Goal: Task Accomplishment & Management: Manage account settings

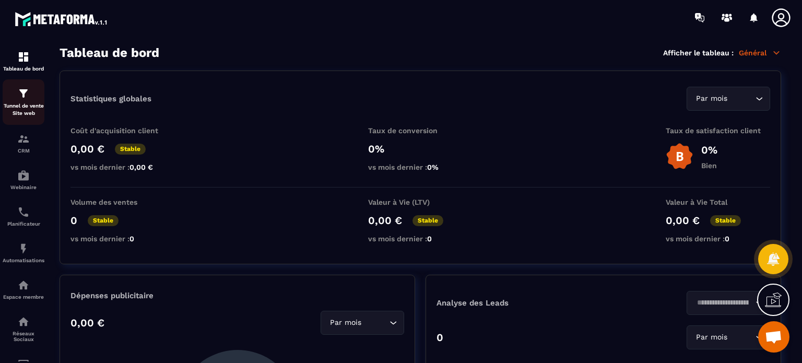
click at [25, 96] on img at bounding box center [23, 93] width 13 height 13
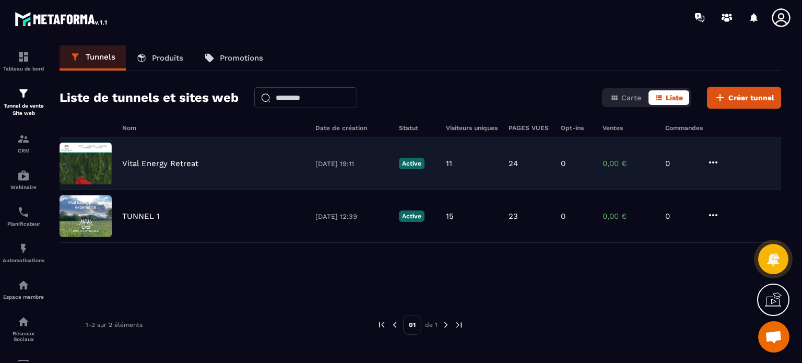
click at [162, 165] on p "Vital Energy Retreat" at bounding box center [160, 163] width 76 height 9
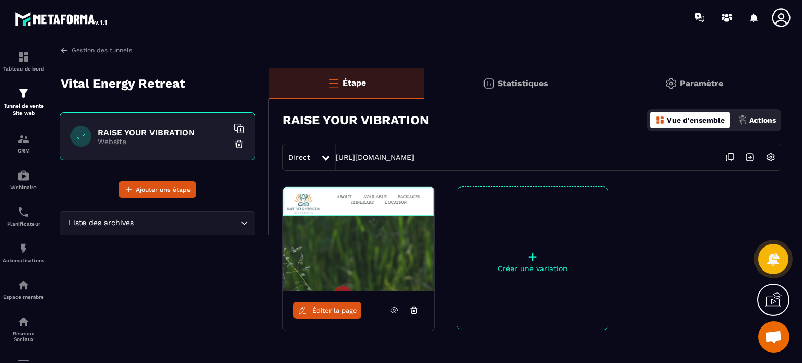
click at [754, 120] on p "Actions" at bounding box center [762, 120] width 27 height 8
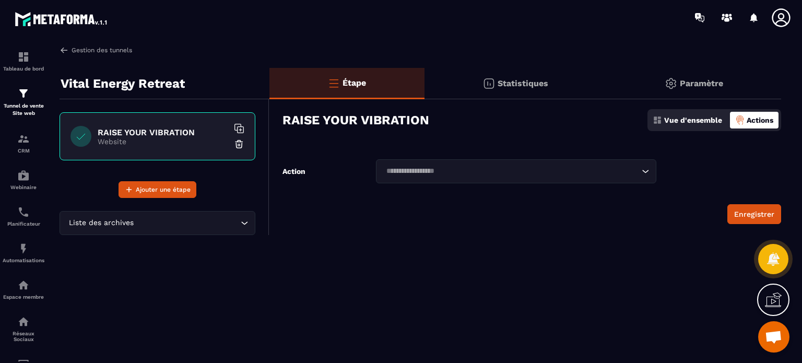
click at [96, 50] on link "Gestion des tunnels" at bounding box center [95, 49] width 73 height 9
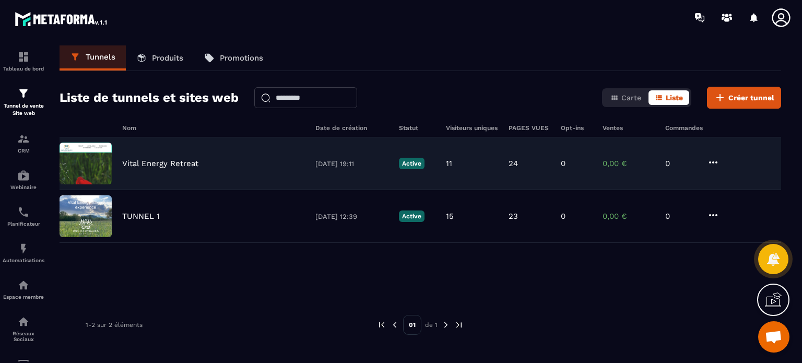
click at [144, 162] on p "Vital Energy Retreat" at bounding box center [160, 163] width 76 height 9
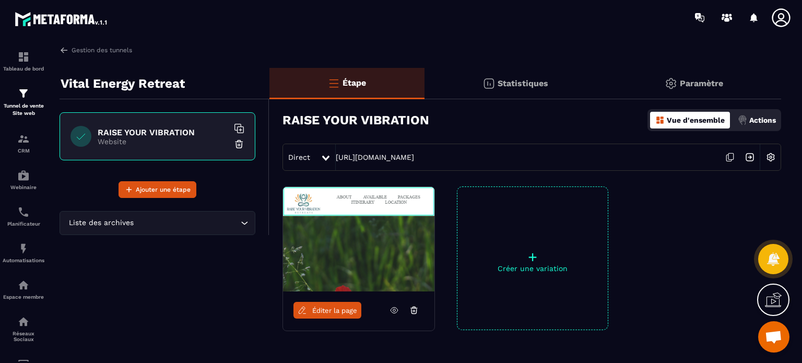
click at [759, 124] on div "Actions" at bounding box center [756, 120] width 43 height 17
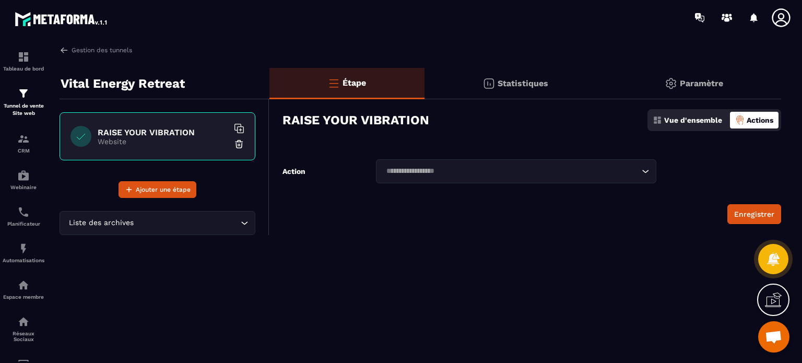
click at [688, 90] on div "Paramètre" at bounding box center [693, 83] width 175 height 31
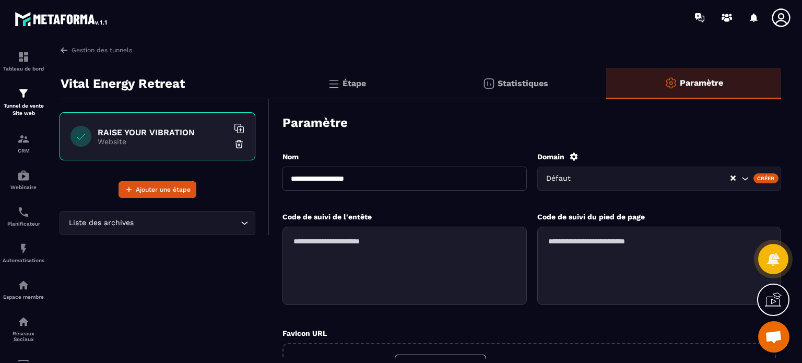
click at [572, 157] on icon at bounding box center [573, 156] width 9 height 9
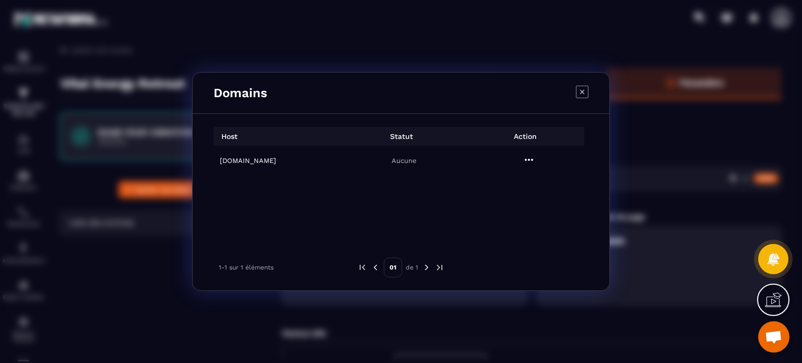
click at [287, 158] on h6 "[DOMAIN_NAME]" at bounding box center [279, 161] width 118 height 8
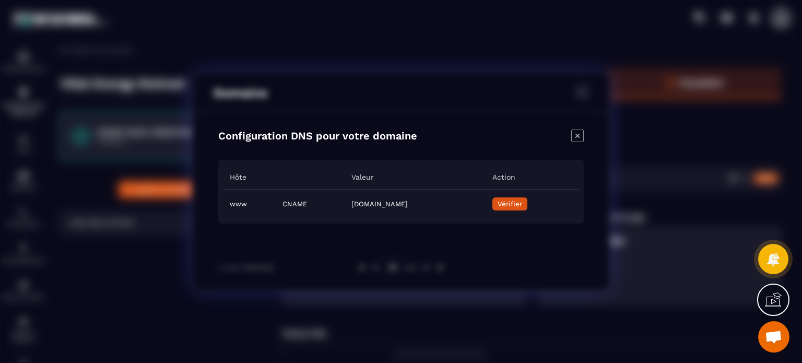
click at [522, 201] on span "Vérifier" at bounding box center [509, 204] width 25 height 8
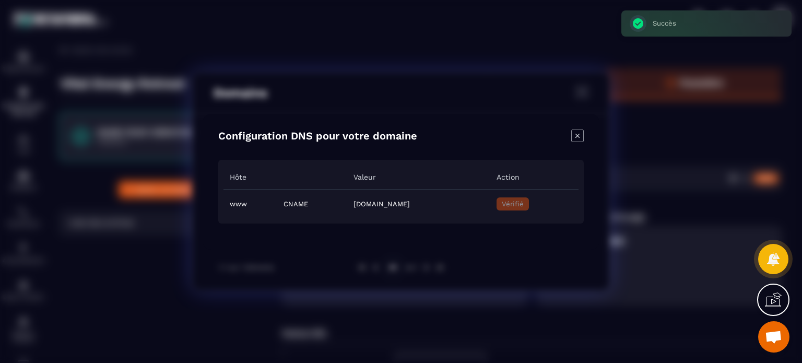
click at [576, 137] on icon "Close modal" at bounding box center [577, 135] width 13 height 13
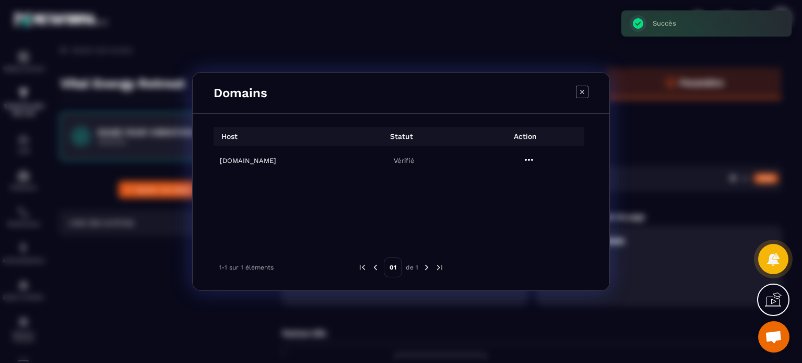
click at [572, 97] on div "Domains" at bounding box center [401, 93] width 416 height 41
click at [580, 92] on icon "Modal window" at bounding box center [582, 92] width 13 height 13
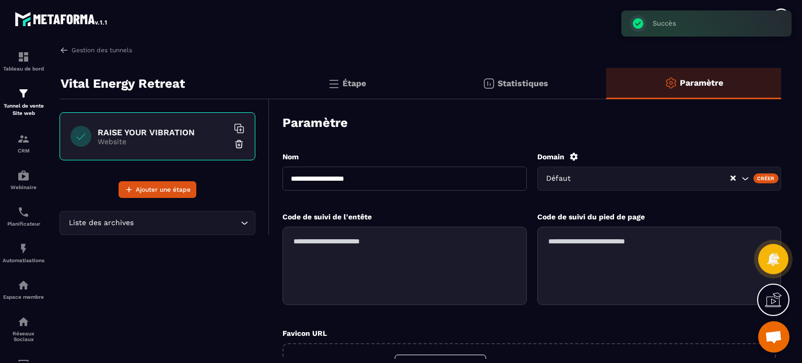
click at [368, 87] on div "Étape" at bounding box center [346, 83] width 155 height 31
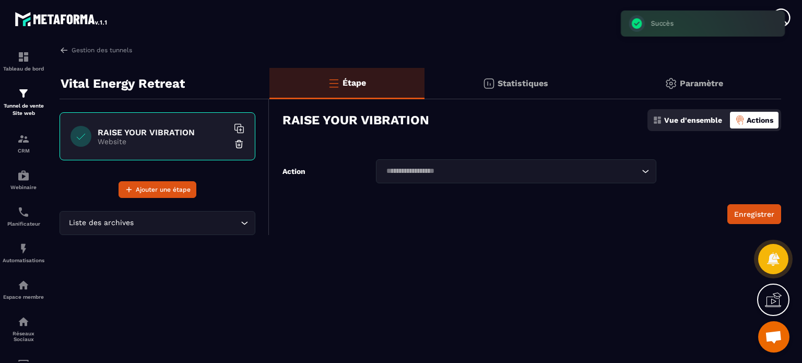
click at [670, 114] on div "Vue d'ensemble" at bounding box center [687, 120] width 75 height 17
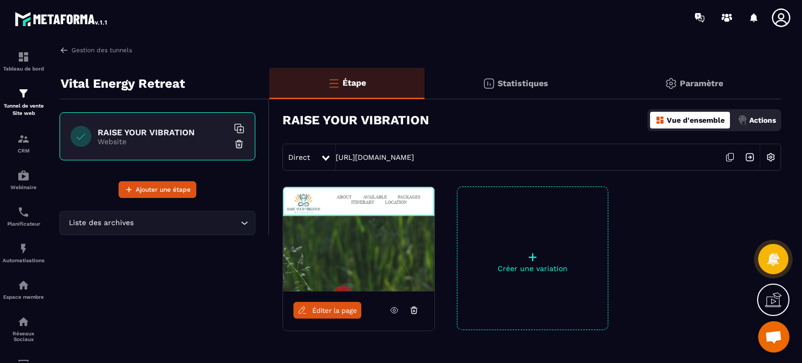
click at [772, 154] on img at bounding box center [770, 157] width 20 height 20
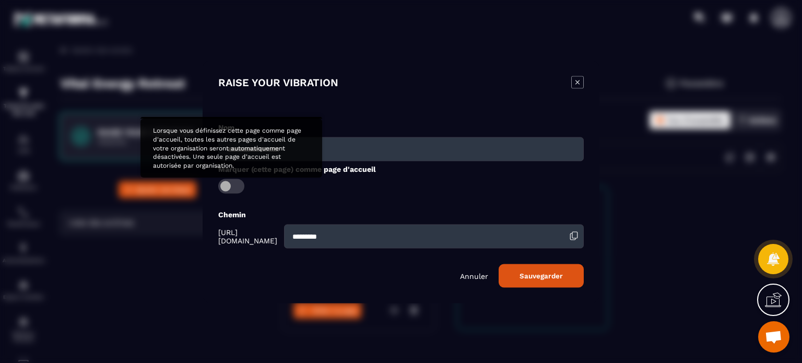
click at [230, 180] on span "Modal window" at bounding box center [231, 185] width 26 height 15
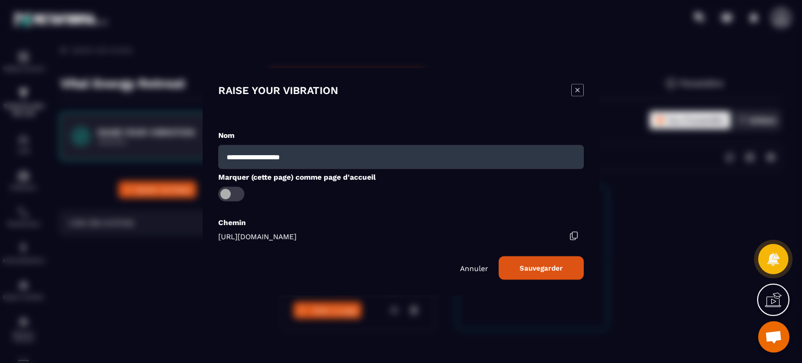
click at [551, 267] on button "Sauvegarder" at bounding box center [540, 267] width 85 height 23
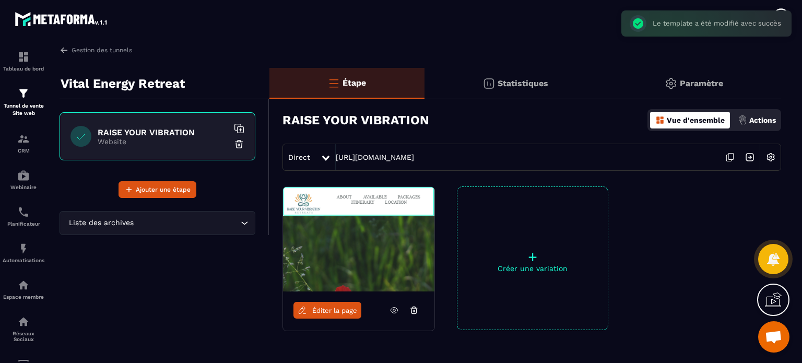
click at [715, 82] on p "Paramètre" at bounding box center [700, 83] width 43 height 10
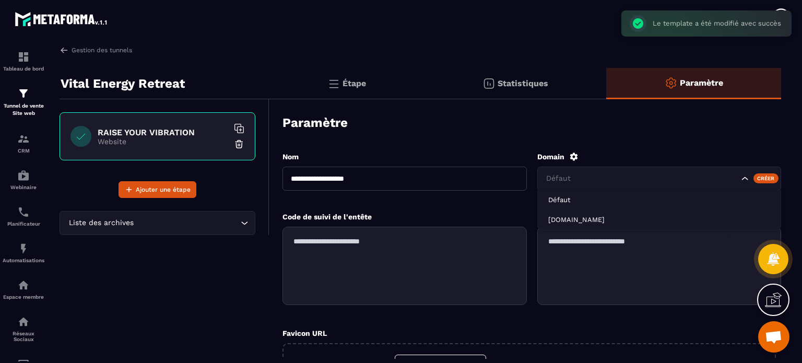
click at [589, 175] on input "Search for option" at bounding box center [641, 178] width 195 height 11
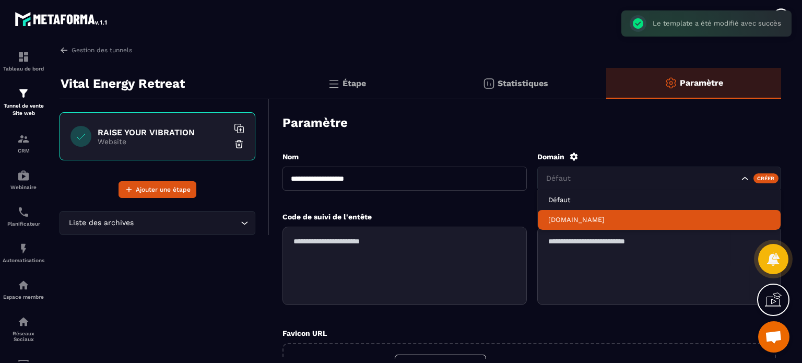
click at [574, 210] on li "[DOMAIN_NAME]" at bounding box center [659, 220] width 243 height 20
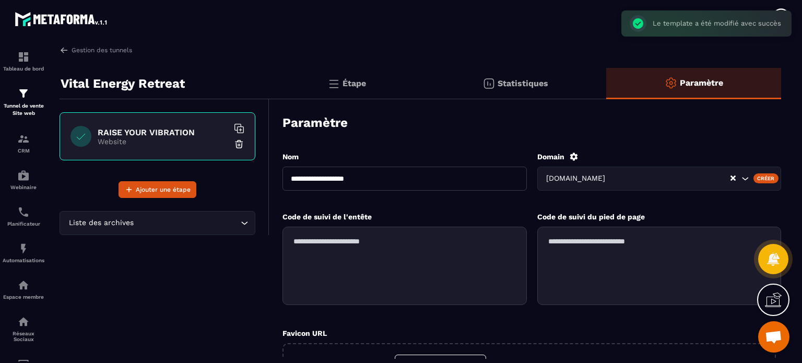
click at [552, 150] on div "**********" at bounding box center [531, 323] width 498 height 365
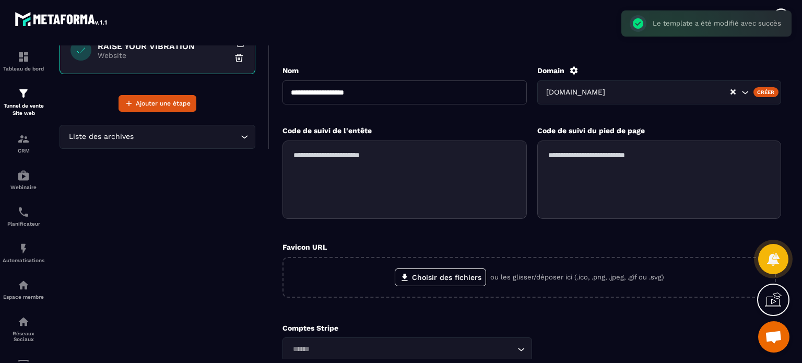
scroll to position [178, 0]
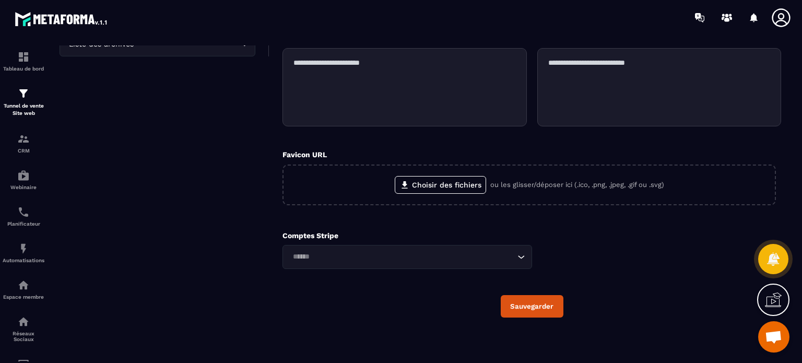
click at [521, 304] on button "Sauvegarder" at bounding box center [531, 306] width 63 height 22
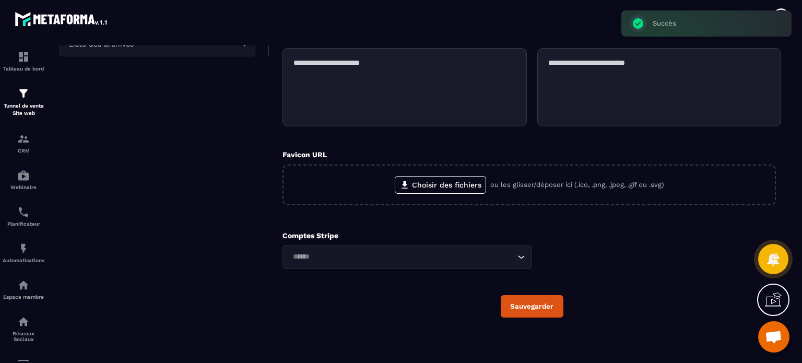
click at [158, 168] on div "Vital Energy Retreat RAISE YOUR VIBRATION Website Ajouter une étape Liste des a…" at bounding box center [164, 118] width 210 height 459
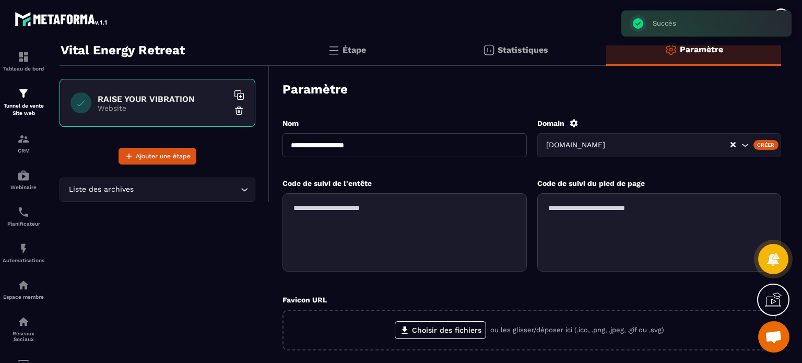
scroll to position [0, 0]
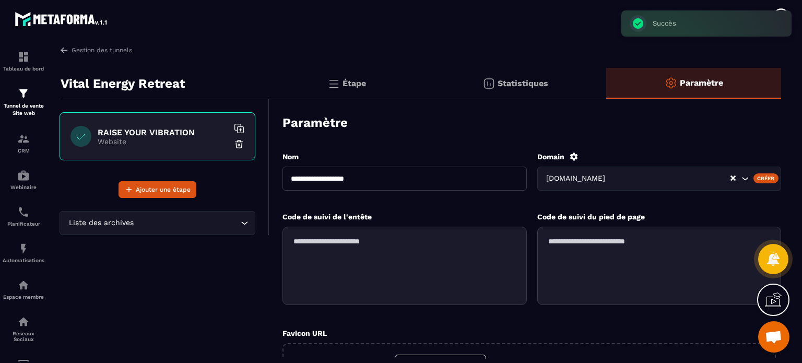
click at [313, 85] on div "Étape" at bounding box center [346, 83] width 155 height 31
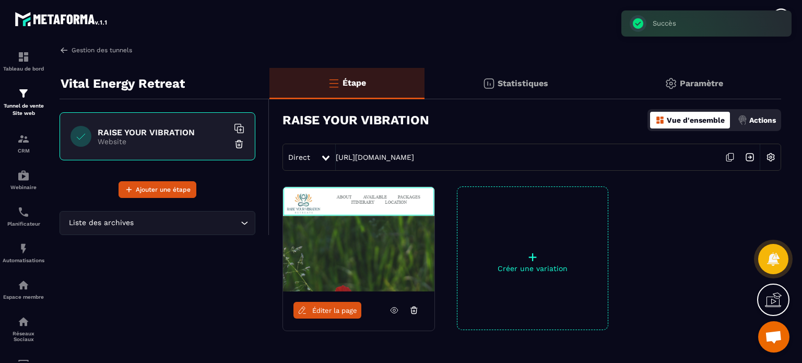
click at [101, 51] on link "Gestion des tunnels" at bounding box center [95, 49] width 73 height 9
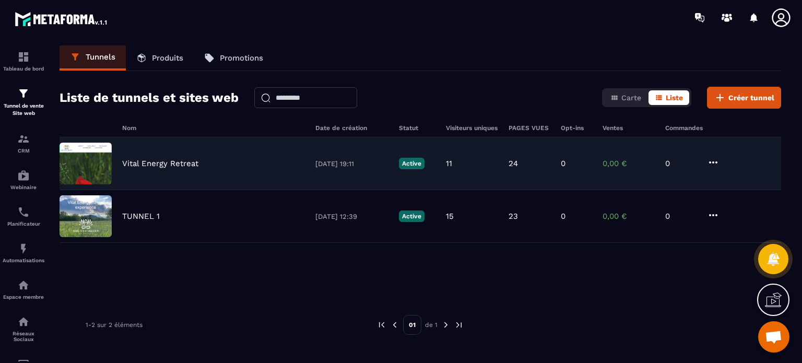
click at [171, 164] on p "Vital Energy Retreat" at bounding box center [160, 163] width 76 height 9
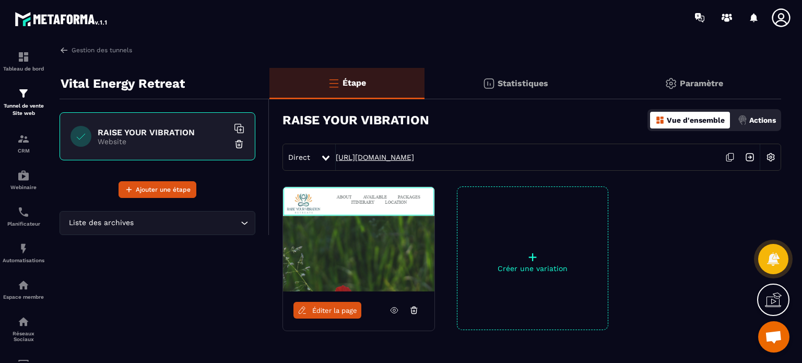
click at [390, 156] on link "[URL][DOMAIN_NAME]" at bounding box center [375, 157] width 78 height 8
click at [102, 47] on link "Gestion des tunnels" at bounding box center [95, 49] width 73 height 9
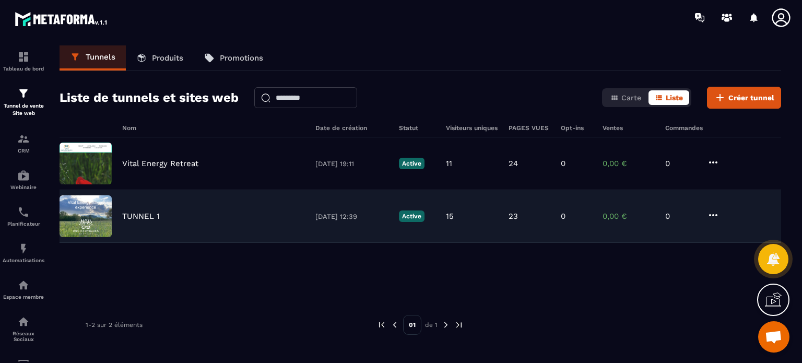
click at [142, 219] on p "TUNNEL 1" at bounding box center [141, 215] width 38 height 9
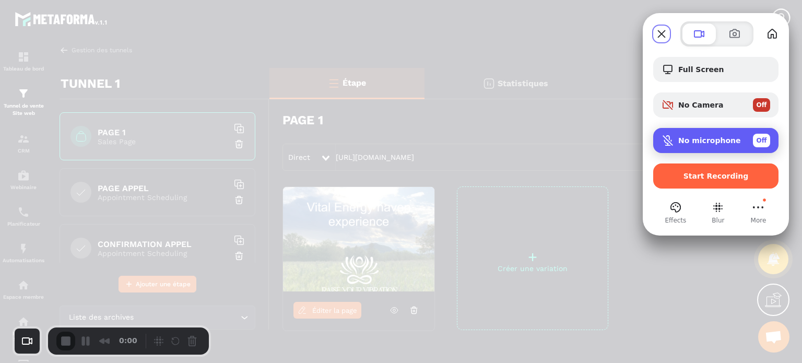
click at [699, 144] on span "No microphone" at bounding box center [709, 140] width 63 height 8
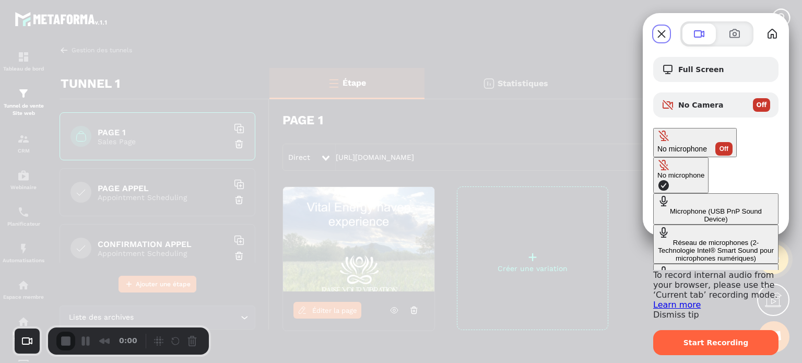
click at [657, 207] on div "Microphone (USB PnP Sound Device)" at bounding box center [715, 215] width 117 height 16
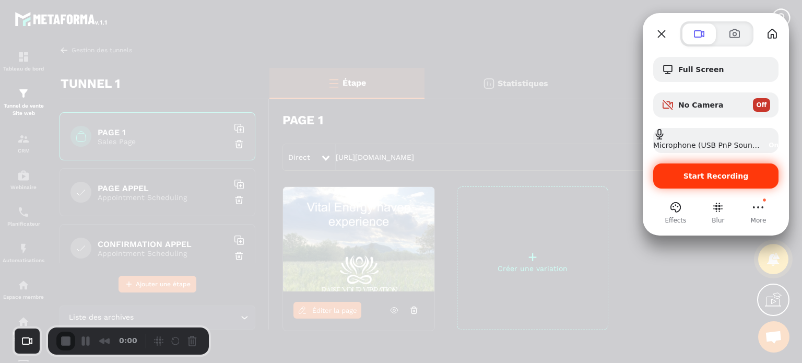
click at [668, 175] on span "Start Recording" at bounding box center [715, 176] width 109 height 8
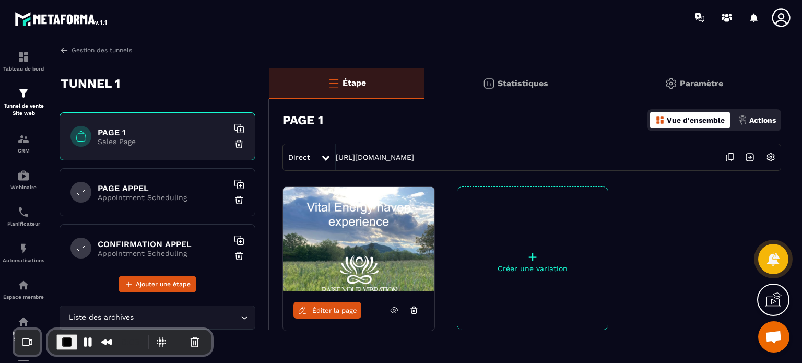
click at [687, 86] on p "Paramètre" at bounding box center [700, 83] width 43 height 10
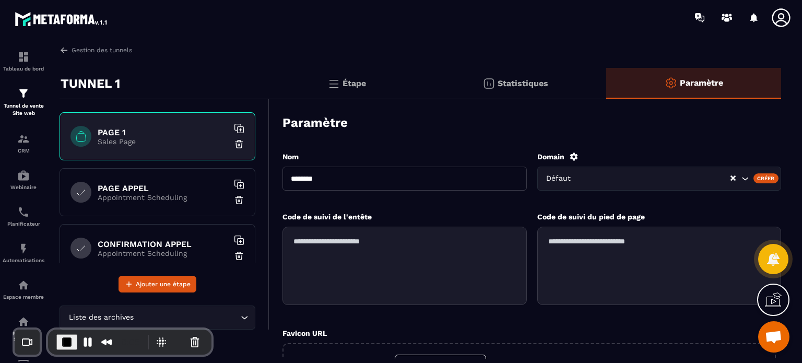
click at [565, 181] on div "Défaut" at bounding box center [636, 178] width 187 height 11
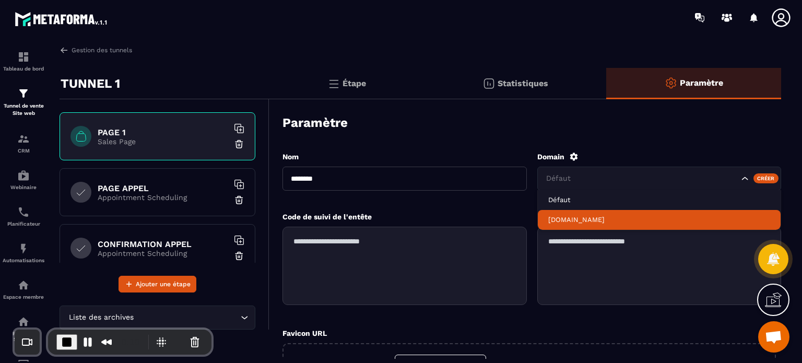
click at [557, 222] on p "[DOMAIN_NAME]" at bounding box center [659, 219] width 222 height 9
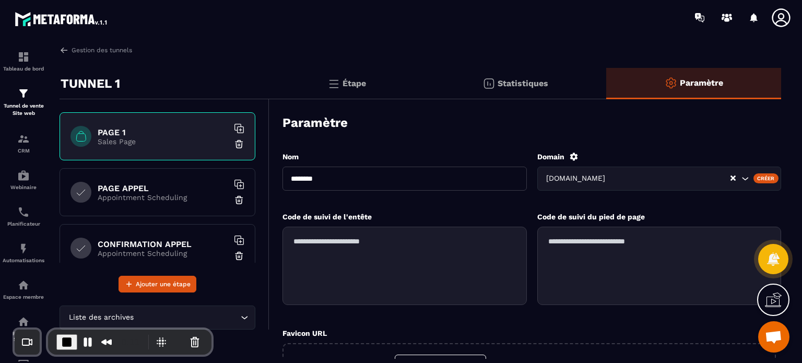
click at [556, 132] on div "Paramètre" at bounding box center [531, 122] width 498 height 37
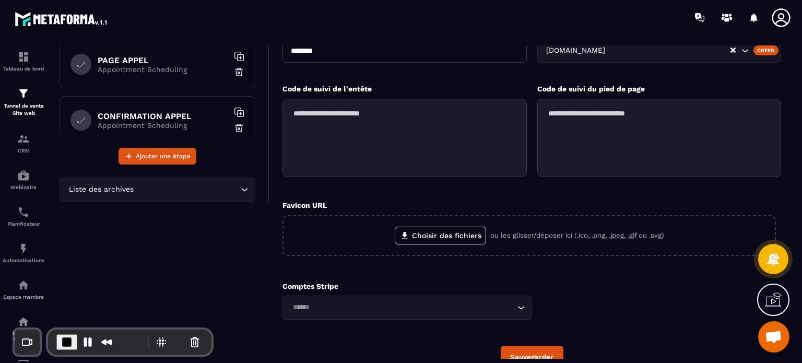
scroll to position [178, 0]
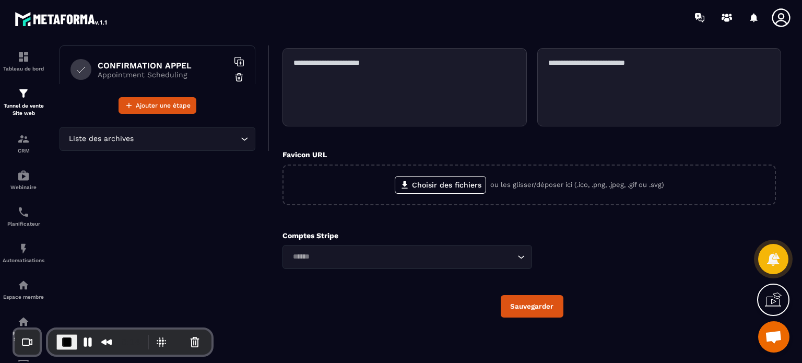
click at [524, 305] on button "Sauvegarder" at bounding box center [531, 306] width 63 height 22
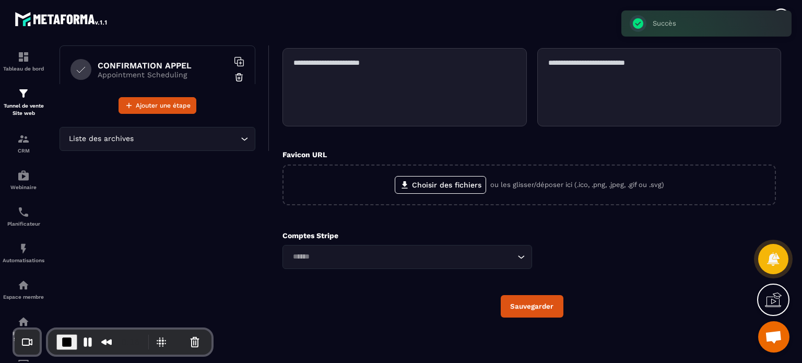
click at [212, 212] on div "TUNNEL 1 PAGE 1 Sales Page PAGE APPEL Appointment Scheduling CONFIRMATION APPEL…" at bounding box center [164, 118] width 210 height 459
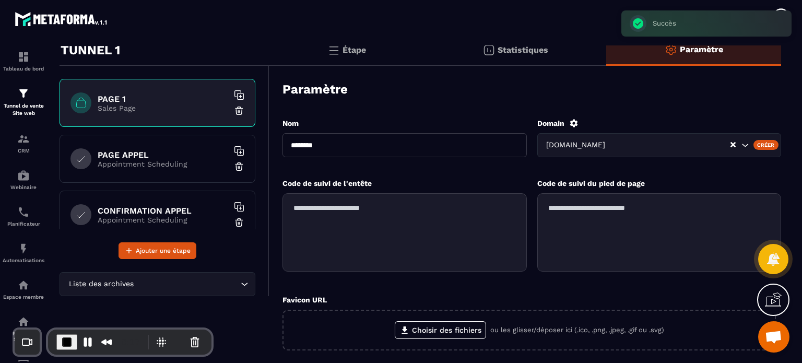
scroll to position [0, 0]
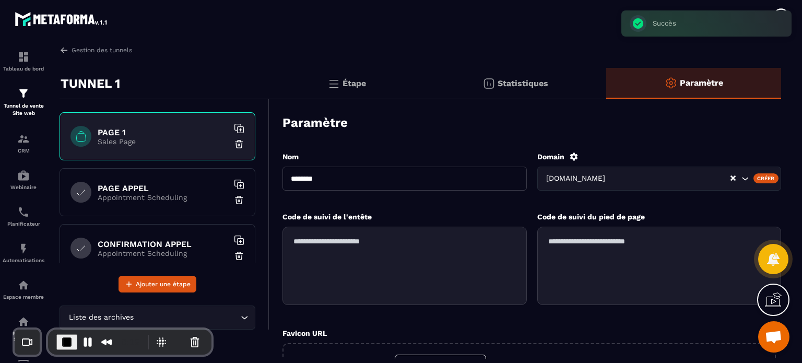
click at [348, 79] on p "Étape" at bounding box center [353, 83] width 23 height 10
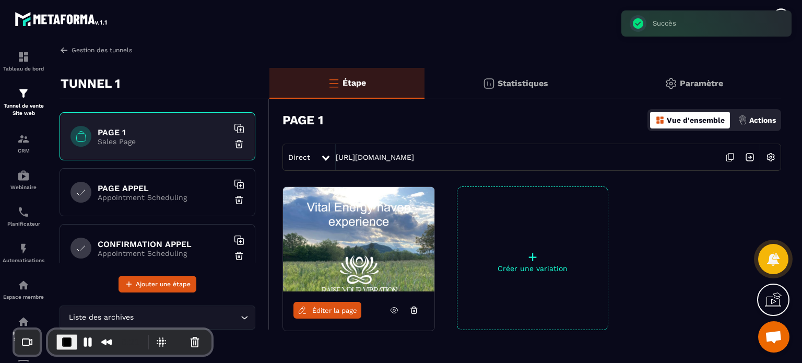
click at [84, 54] on link "Gestion des tunnels" at bounding box center [95, 49] width 73 height 9
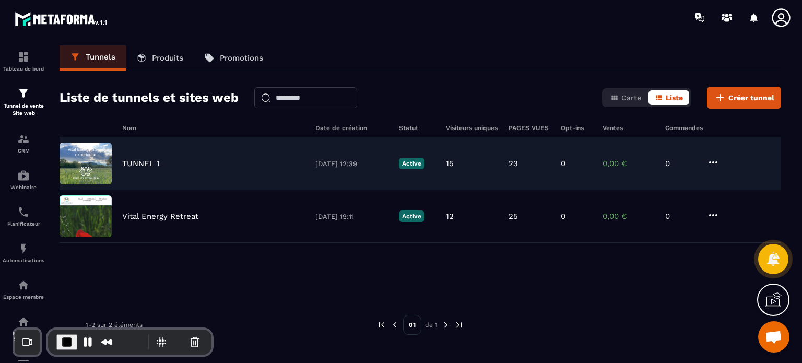
click at [149, 164] on p "TUNNEL 1" at bounding box center [141, 163] width 38 height 9
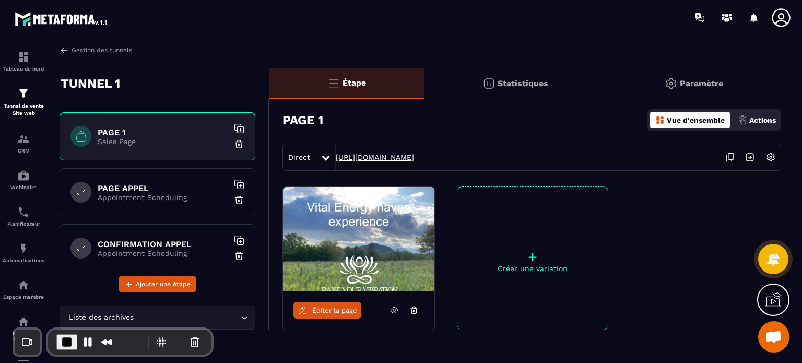
click at [414, 158] on link "[URL][DOMAIN_NAME]" at bounding box center [375, 157] width 78 height 8
click at [84, 53] on link "Gestion des tunnels" at bounding box center [95, 49] width 73 height 9
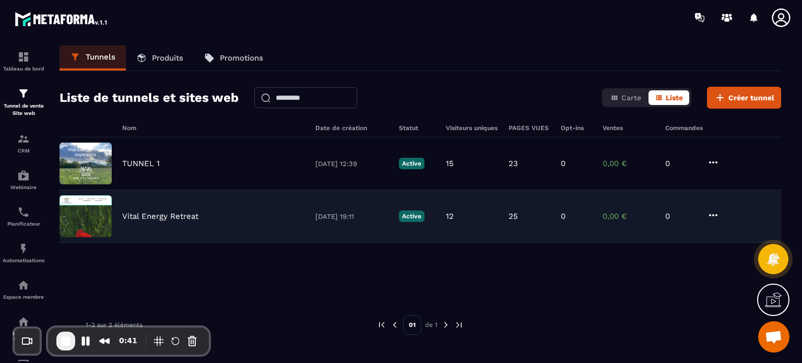
click at [147, 218] on p "Vital Energy Retreat" at bounding box center [160, 215] width 76 height 9
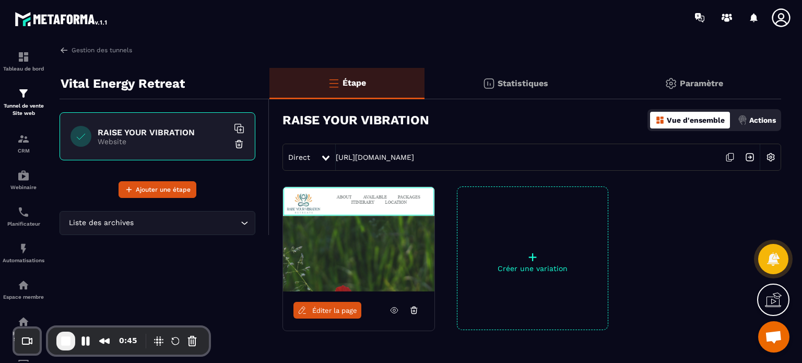
click at [772, 158] on img at bounding box center [770, 157] width 20 height 20
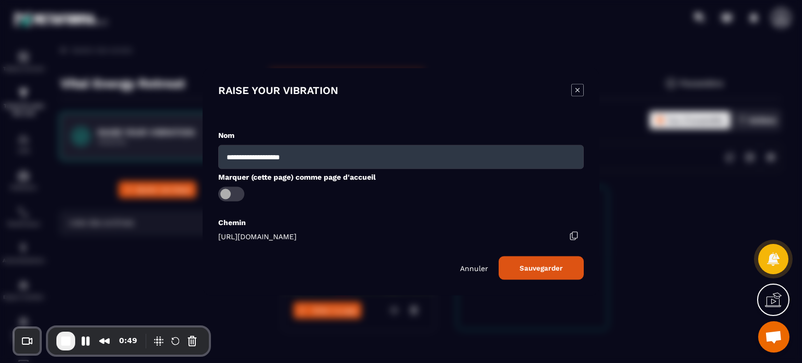
drag, startPoint x: 370, startPoint y: 236, endPoint x: 210, endPoint y: 232, distance: 160.3
click at [210, 232] on div "**********" at bounding box center [400, 181] width 397 height 227
click at [580, 91] on icon "Modal window" at bounding box center [577, 90] width 13 height 13
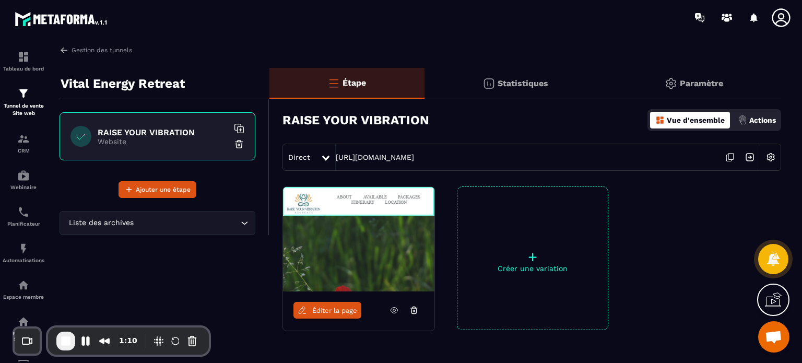
click at [321, 308] on span "Éditer la page" at bounding box center [334, 310] width 45 height 8
